Goal: Find specific page/section: Find specific page/section

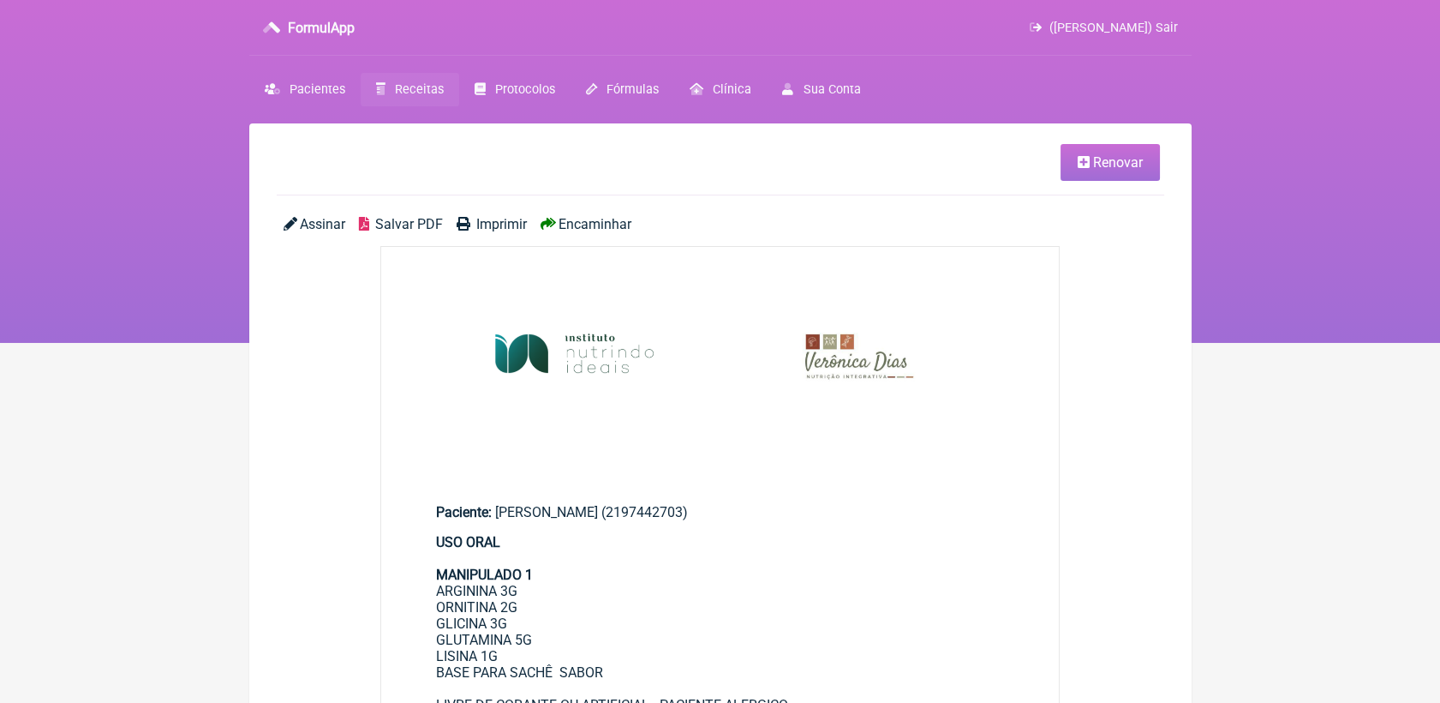
click at [416, 85] on span "Receitas" at bounding box center [419, 89] width 49 height 15
click at [505, 88] on span "Protocolos" at bounding box center [525, 89] width 60 height 15
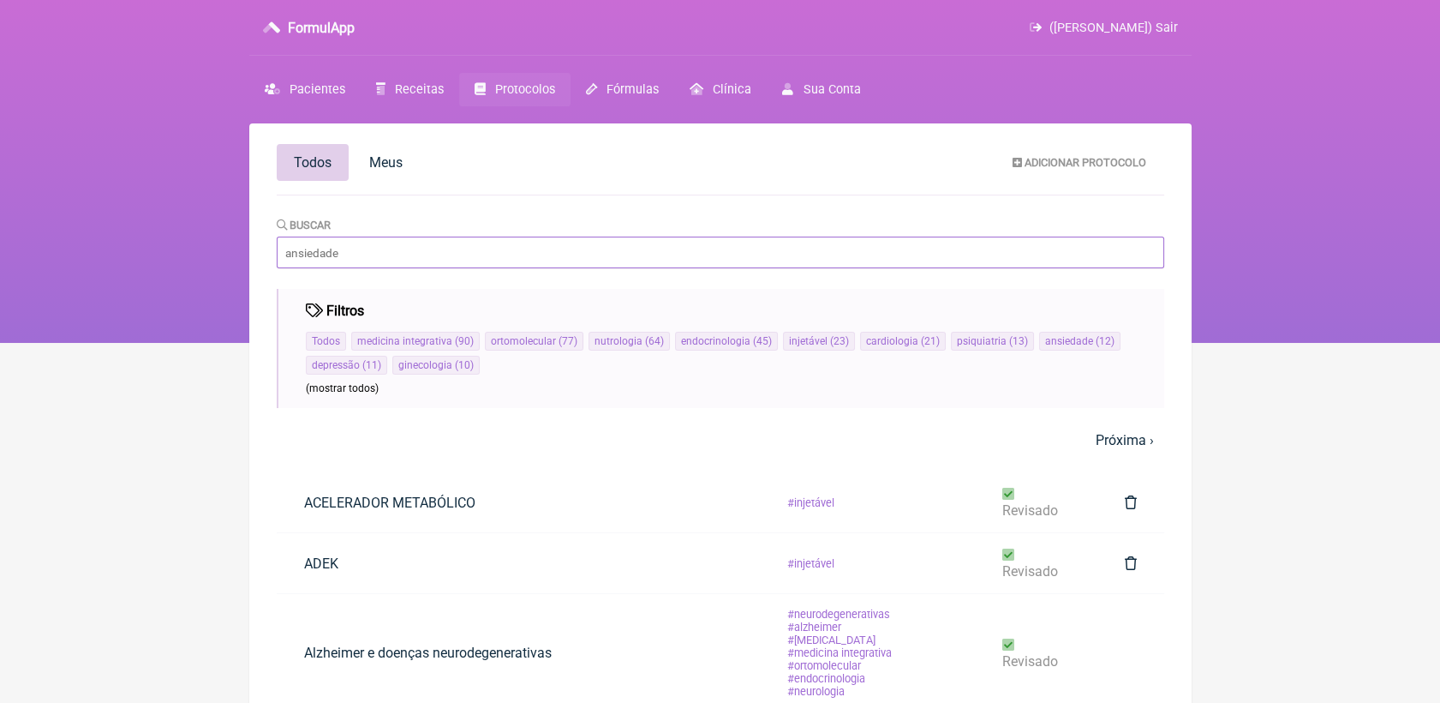
click at [548, 253] on input "Buscar" at bounding box center [721, 252] width 888 height 32
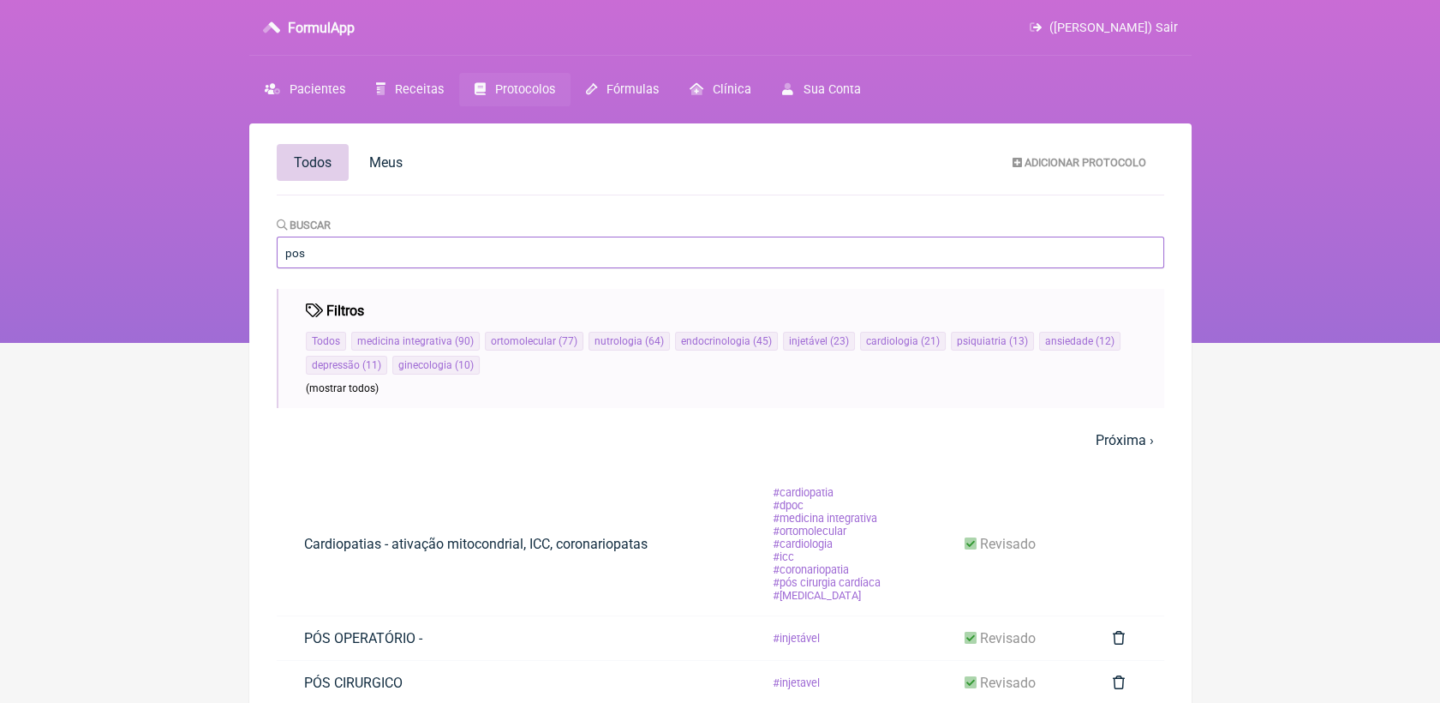
type input "pos"
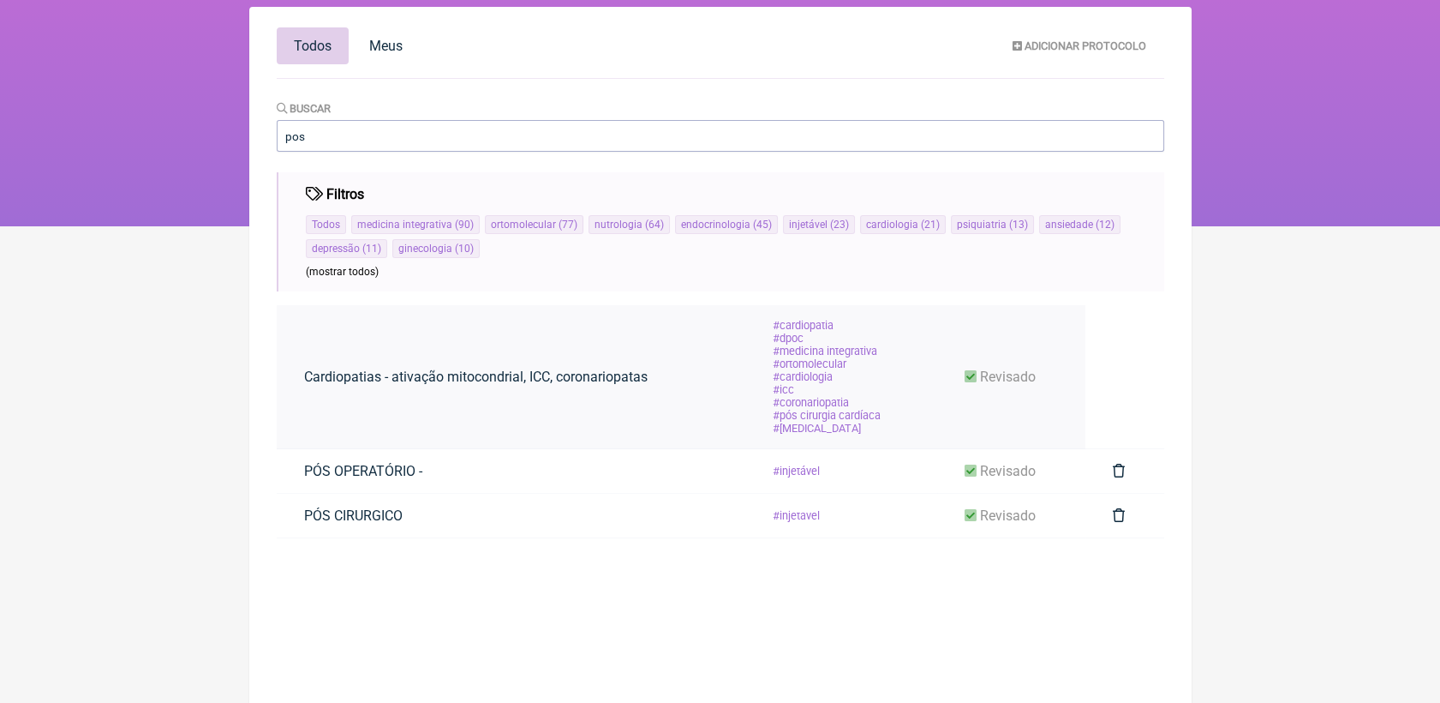
scroll to position [123, 0]
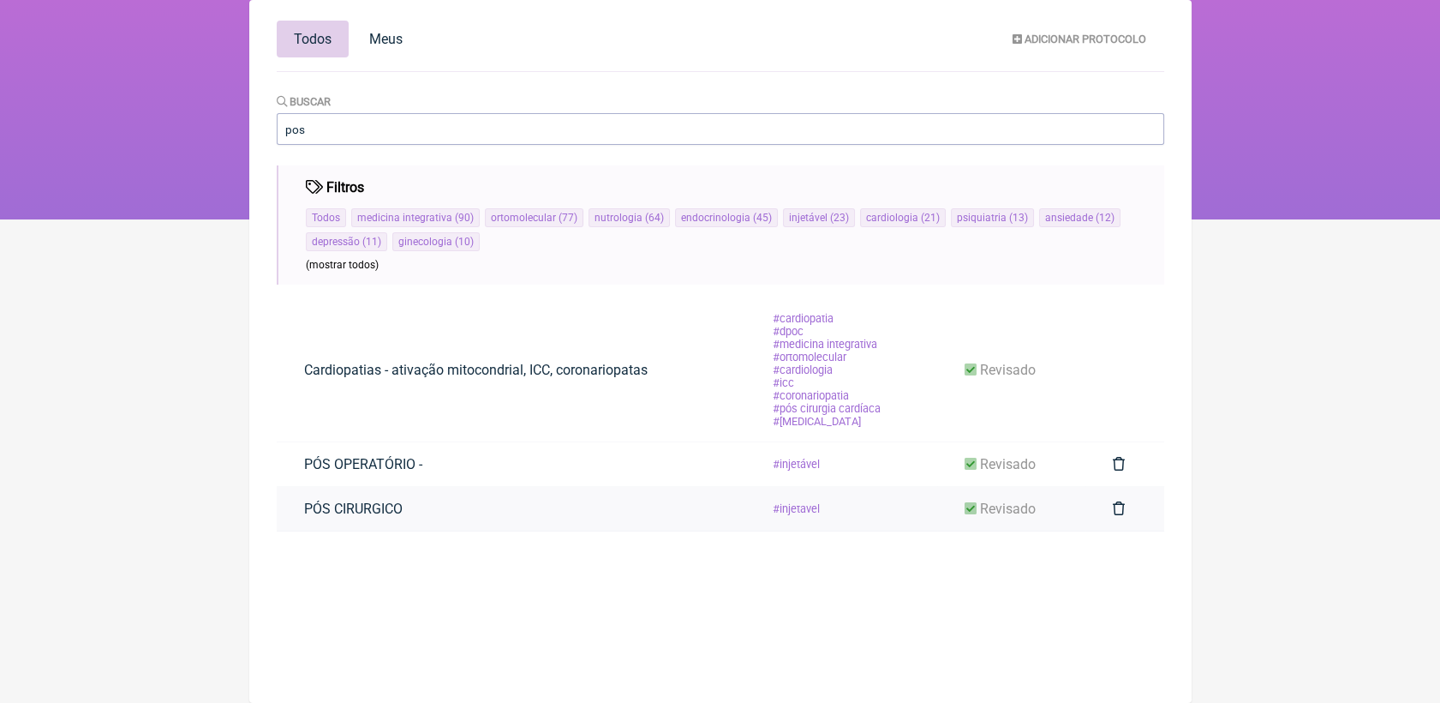
click at [602, 531] on td "PÓS CIRURGICO" at bounding box center [511, 509] width 468 height 45
click at [405, 529] on link "PÓS CIRURGICO" at bounding box center [353, 509] width 153 height 44
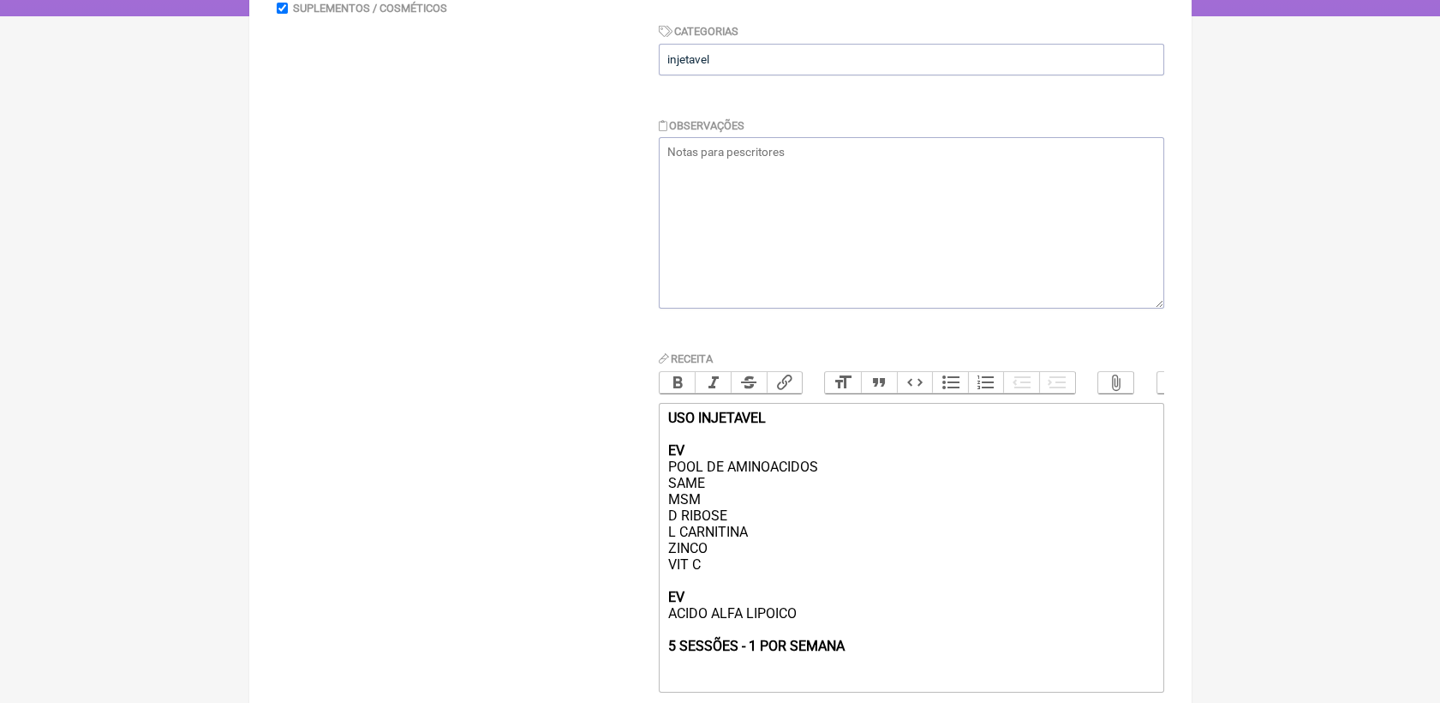
scroll to position [422, 0]
